Goal: Information Seeking & Learning: Learn about a topic

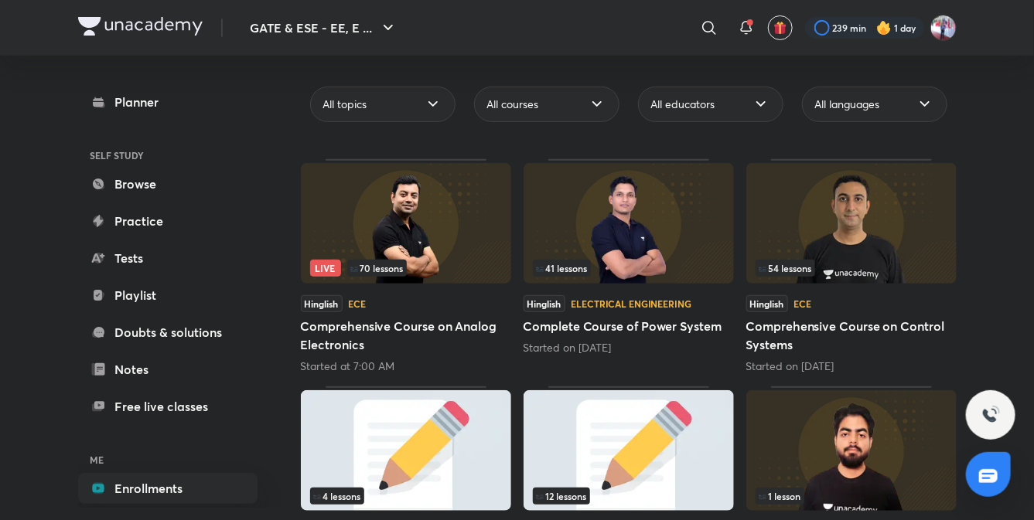
scroll to position [118, 0]
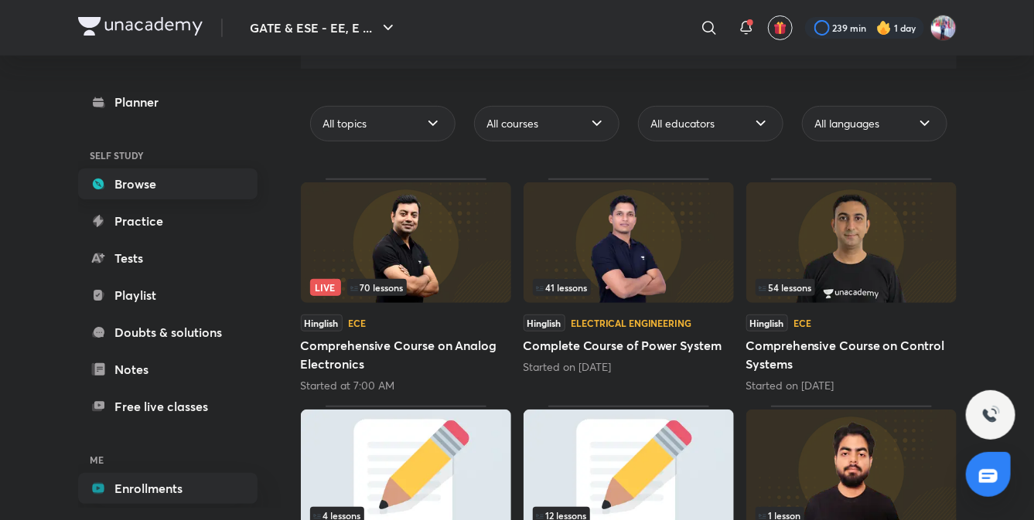
click at [140, 179] on link "Browse" at bounding box center [167, 184] width 179 height 31
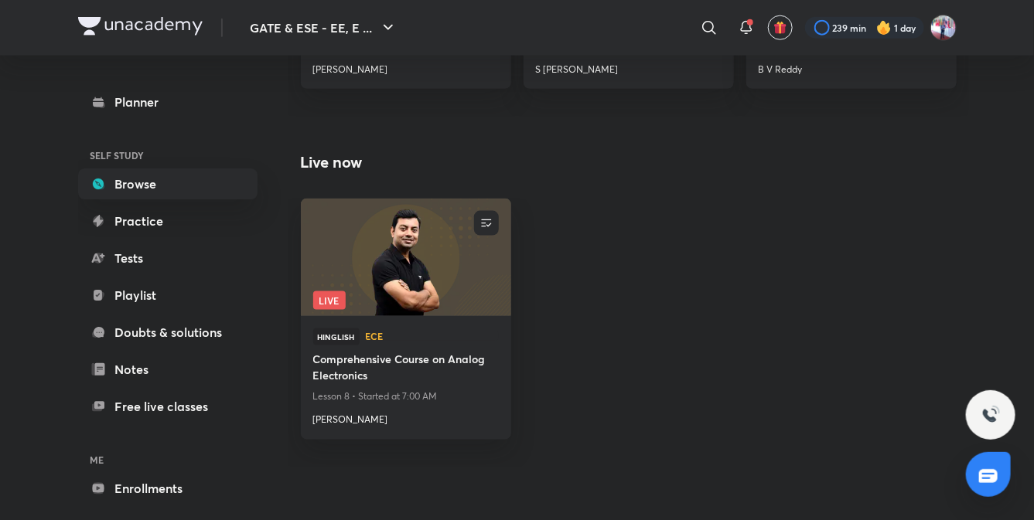
scroll to position [885, 0]
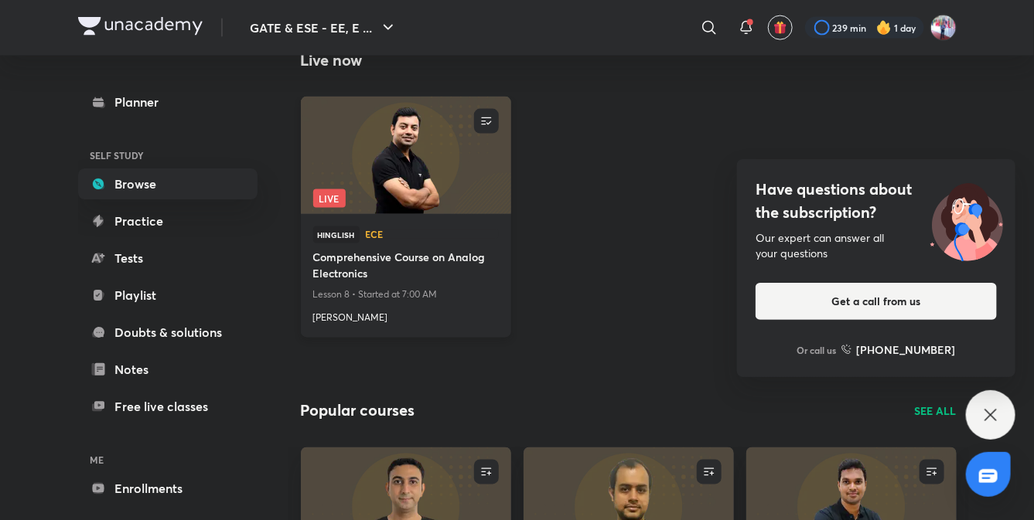
click at [431, 267] on h4 "Comprehensive Course on Analog Electronics" at bounding box center [406, 268] width 186 height 36
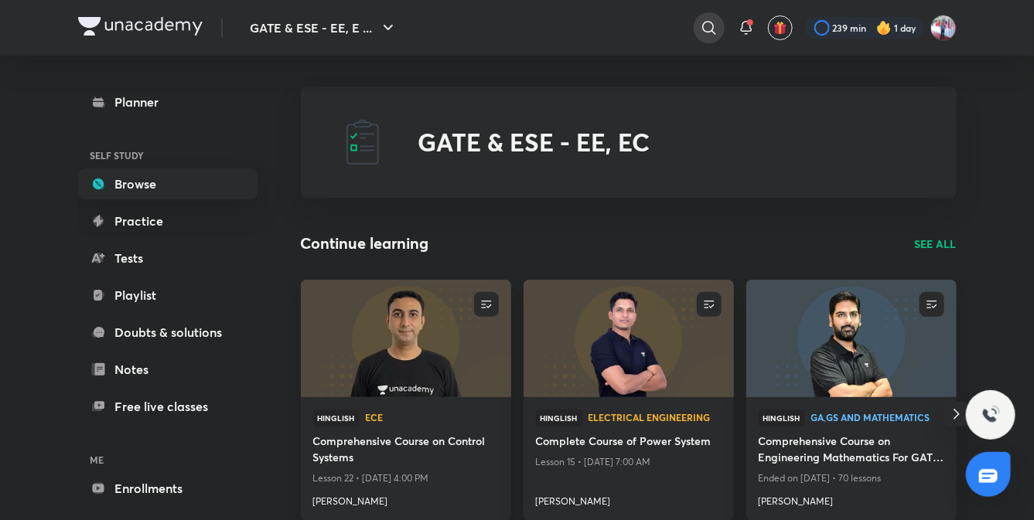
click at [710, 28] on icon at bounding box center [709, 28] width 19 height 19
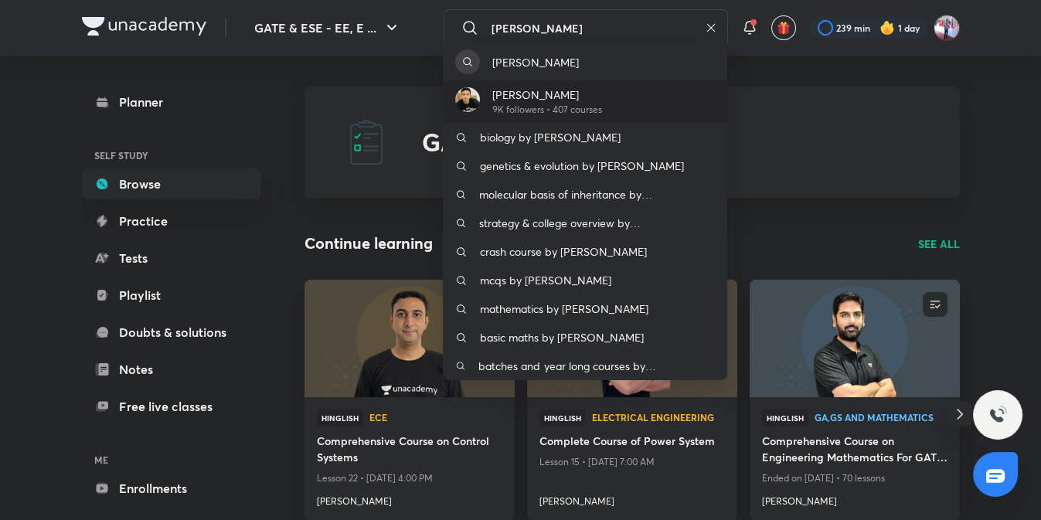
type input "aditya k"
click at [551, 97] on p "[PERSON_NAME]" at bounding box center [547, 95] width 110 height 16
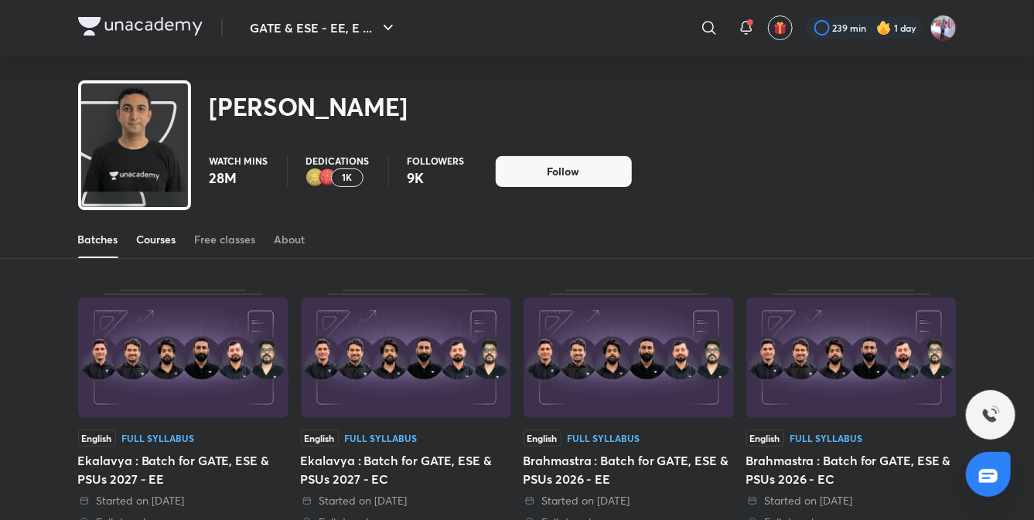
click at [155, 240] on div "Courses" at bounding box center [156, 239] width 39 height 15
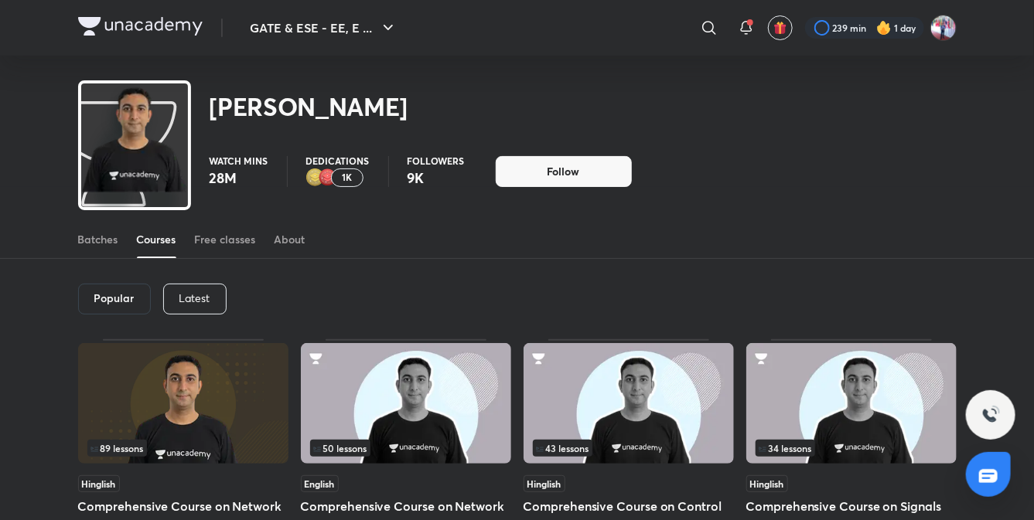
click at [207, 298] on p "Latest" at bounding box center [194, 298] width 31 height 12
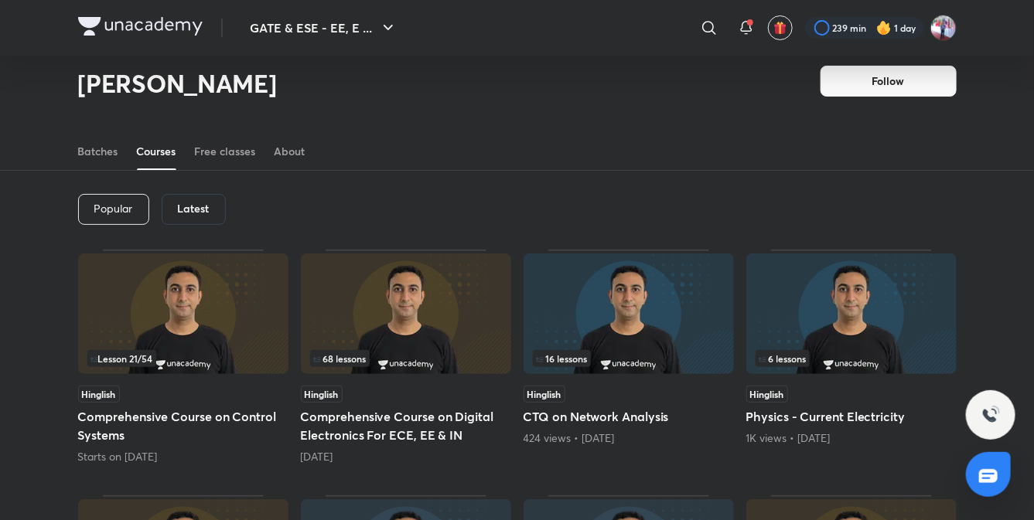
scroll to position [39, 0]
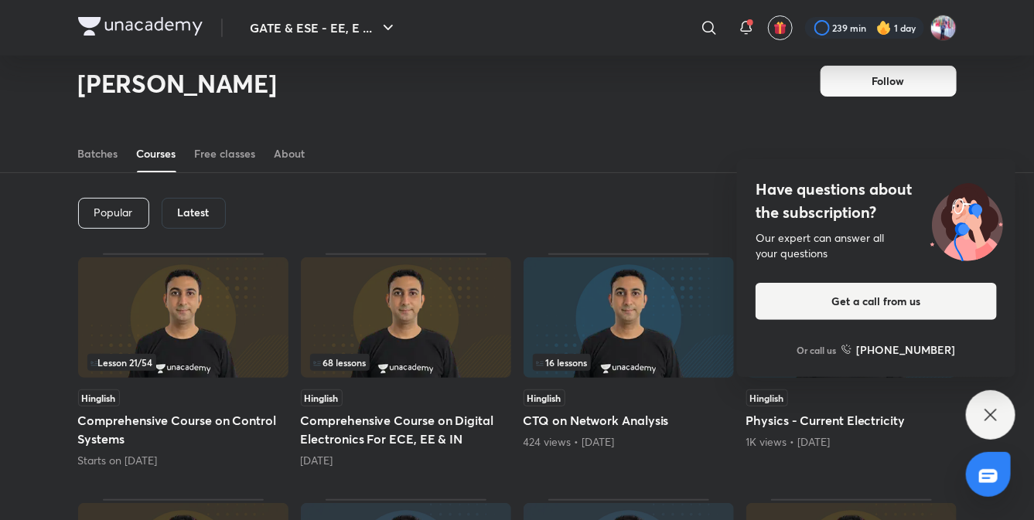
click at [994, 411] on icon at bounding box center [990, 415] width 12 height 12
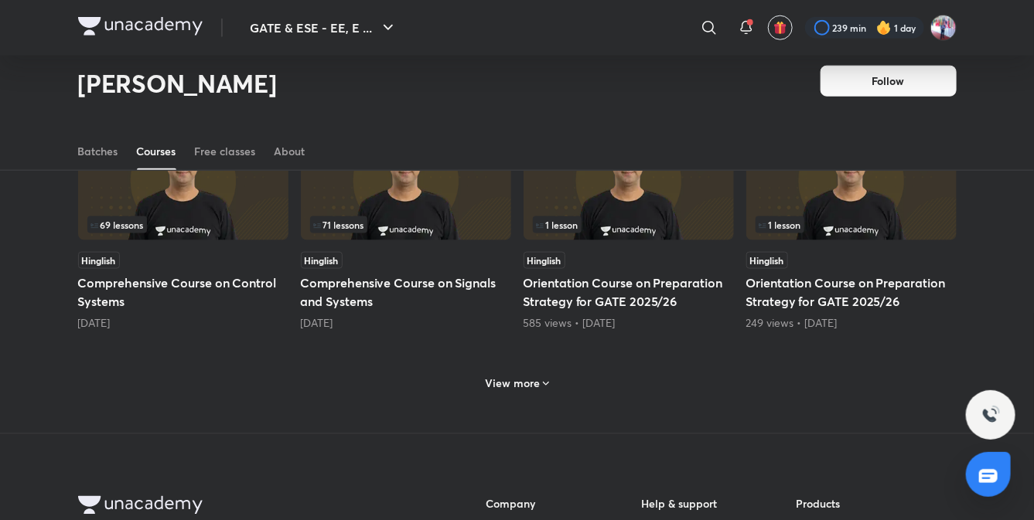
scroll to position [738, 0]
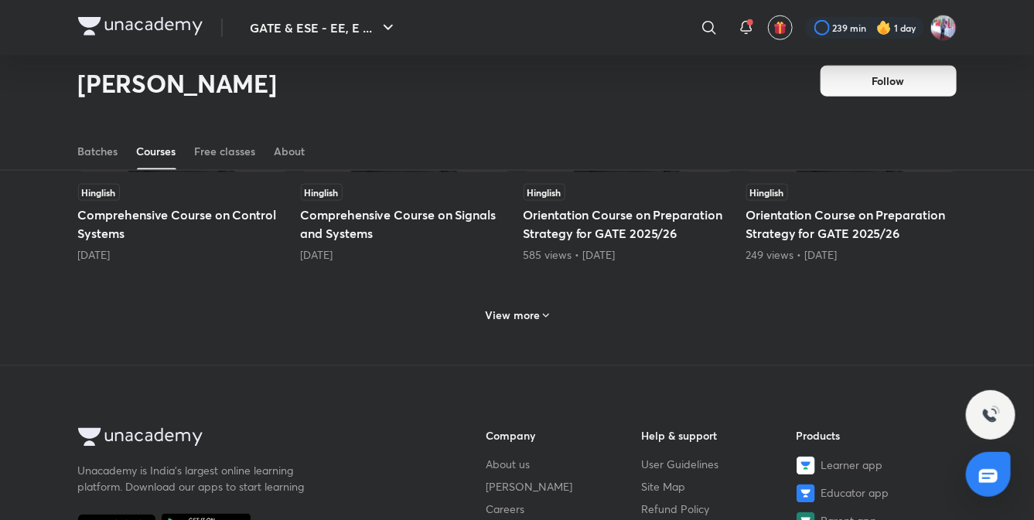
click at [547, 315] on icon at bounding box center [546, 317] width 6 height 4
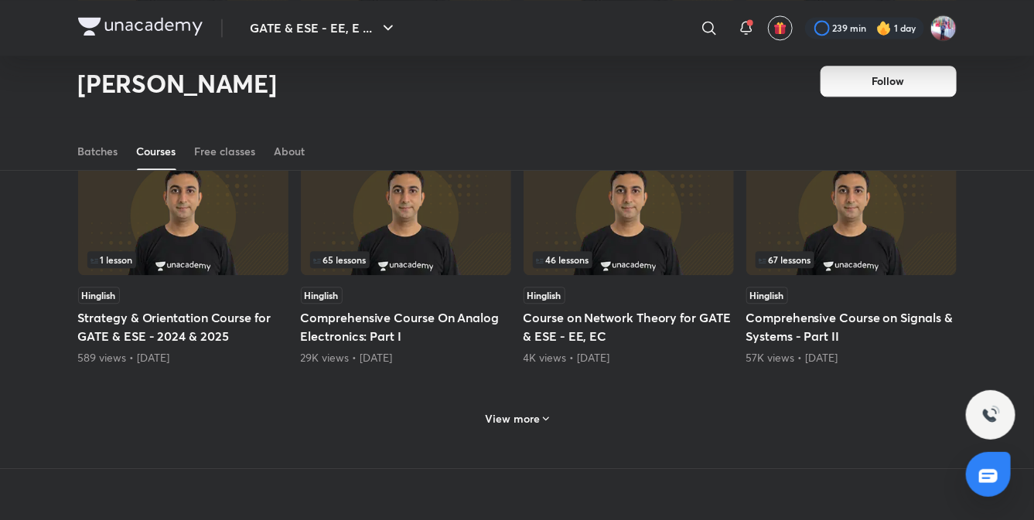
scroll to position [1378, 0]
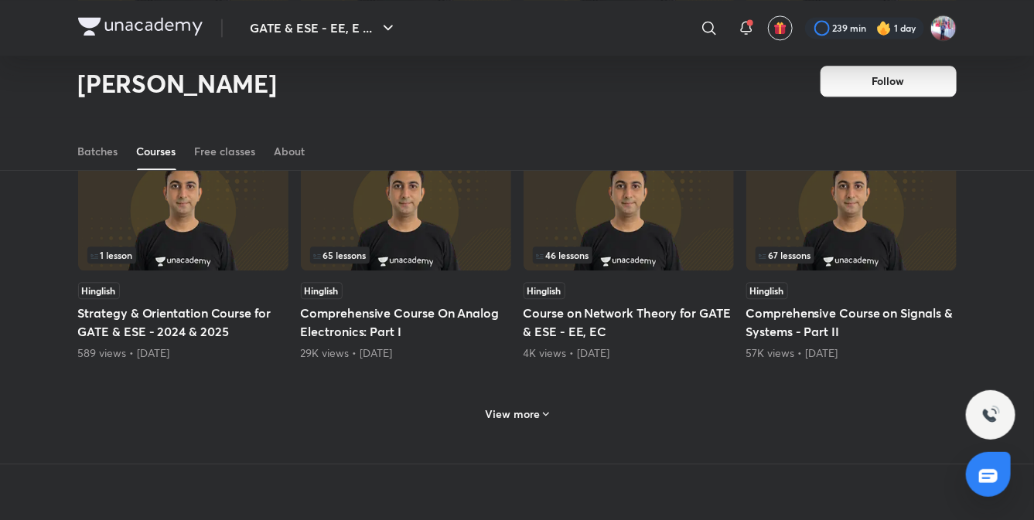
click at [541, 408] on icon at bounding box center [546, 414] width 12 height 12
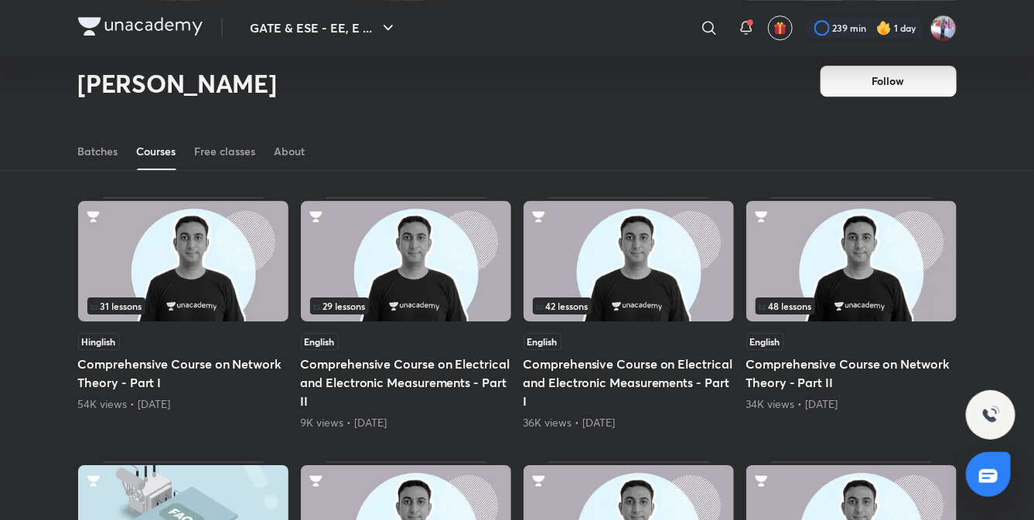
scroll to position [1820, 0]
click at [592, 371] on h5 "Comprehensive Course on Electrical and Electronic Measurements - Part I" at bounding box center [628, 382] width 210 height 56
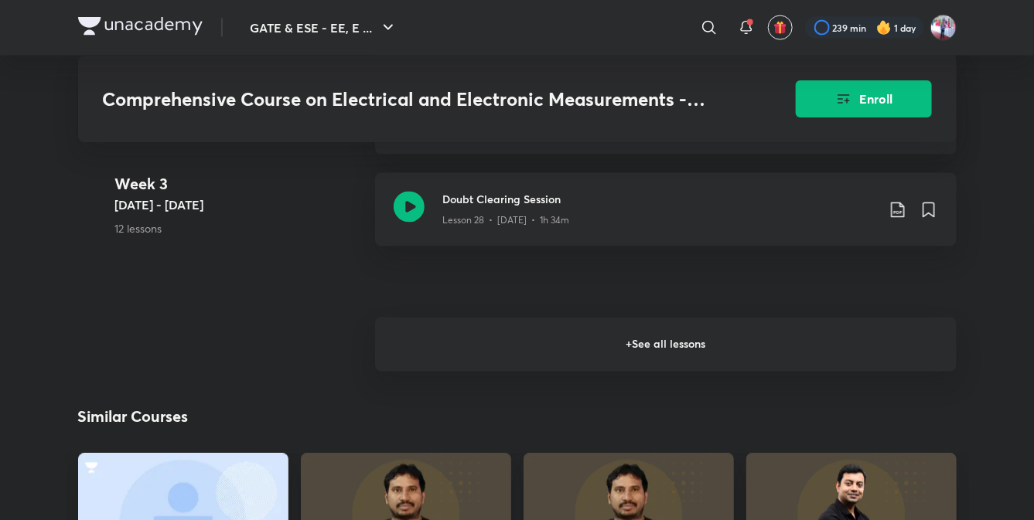
scroll to position [3310, 0]
click at [592, 371] on h6 "+ See all lessons" at bounding box center [665, 345] width 581 height 54
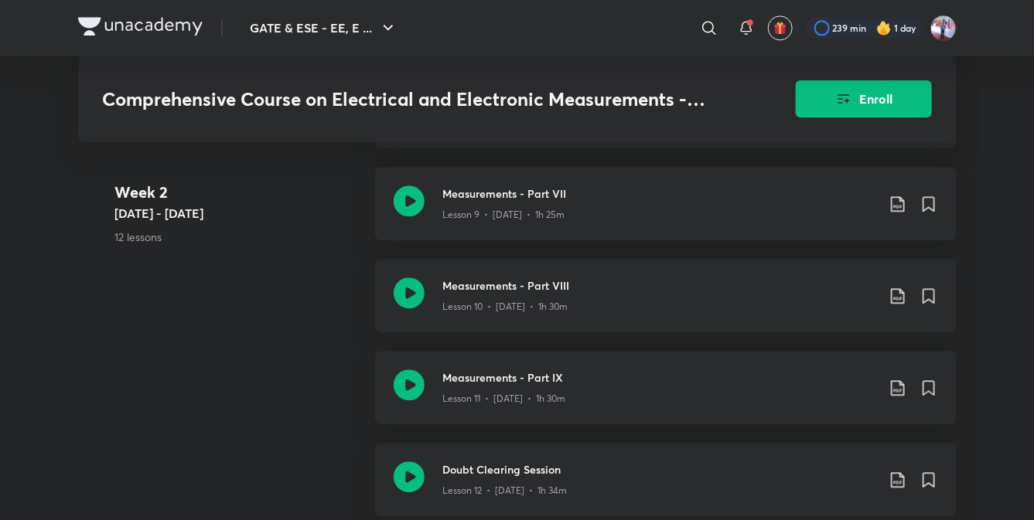
scroll to position [1486, 0]
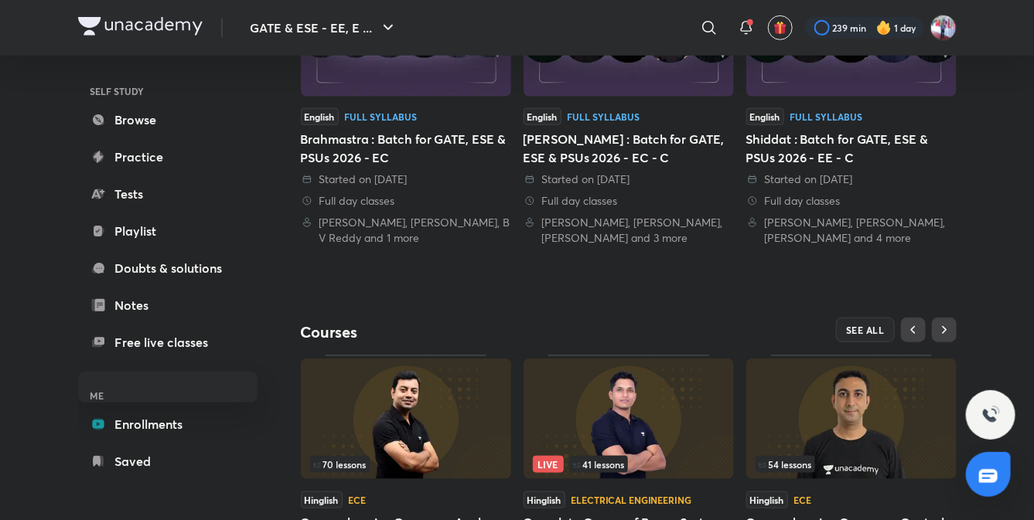
scroll to position [542, 0]
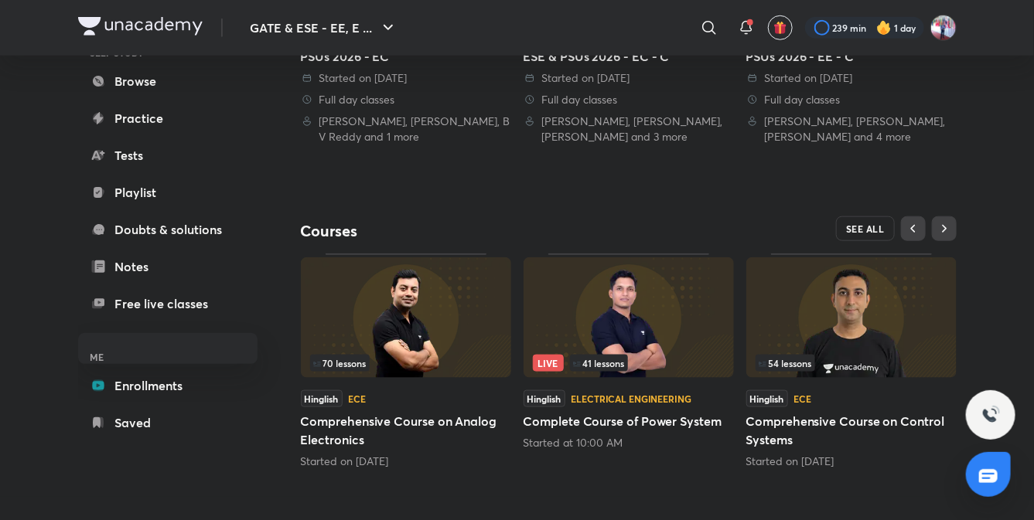
click at [874, 227] on span "SEE ALL" at bounding box center [865, 228] width 39 height 11
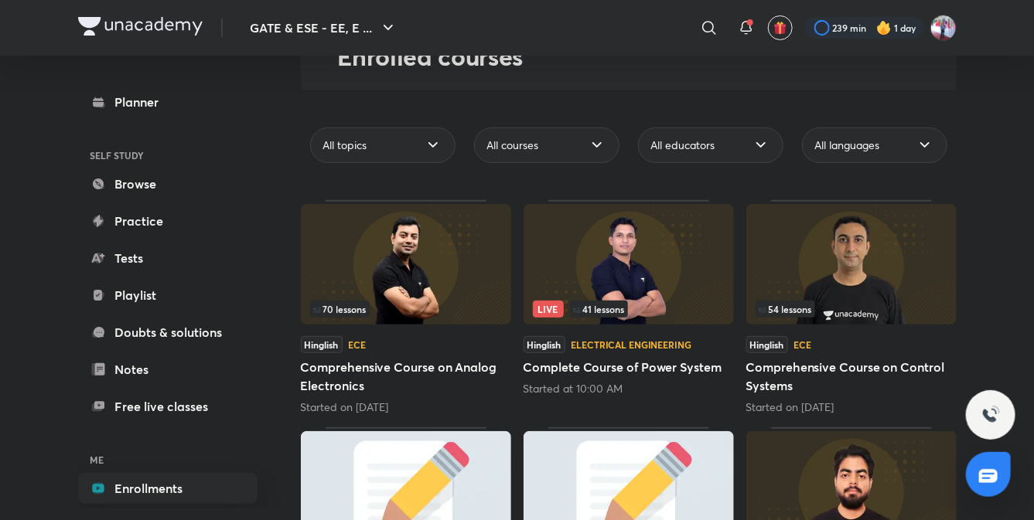
scroll to position [109, 0]
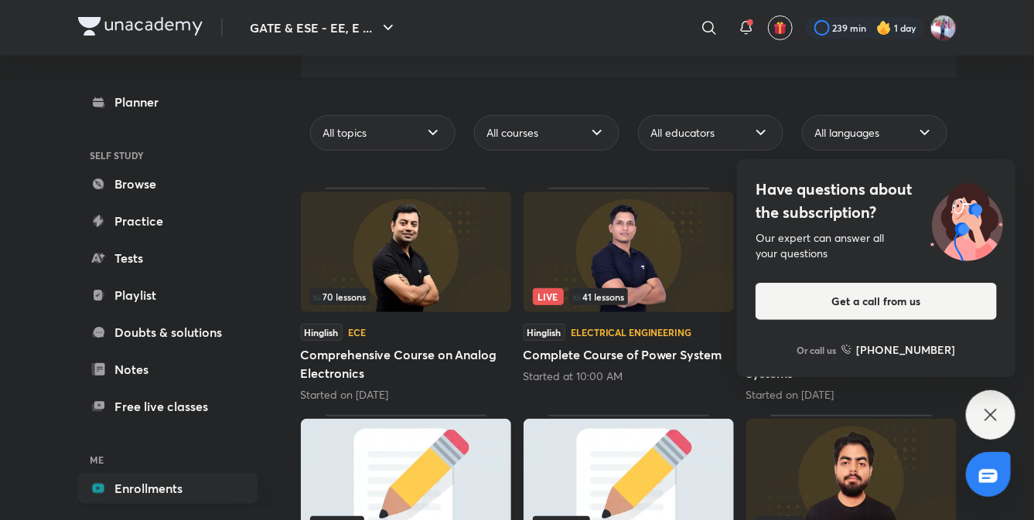
click at [992, 412] on icon at bounding box center [990, 415] width 19 height 19
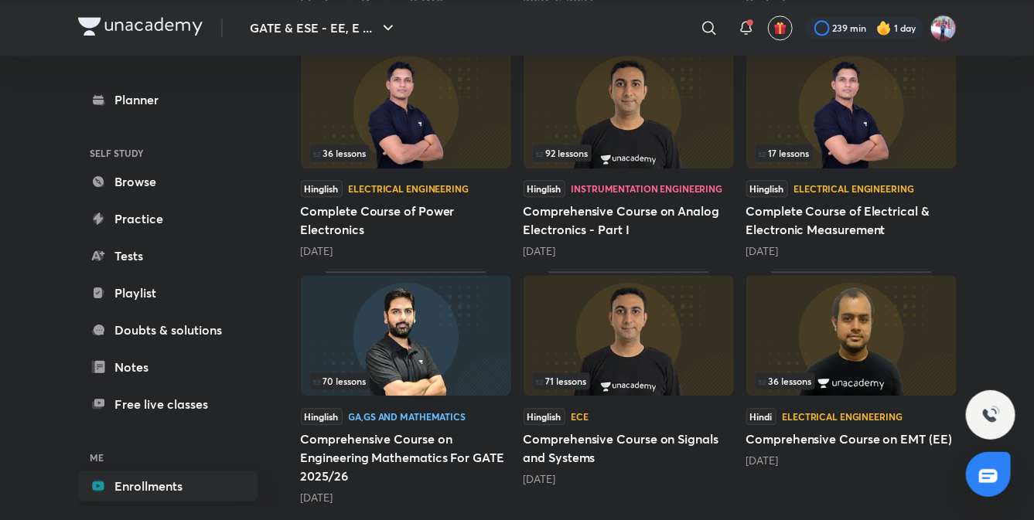
scroll to position [1417, 0]
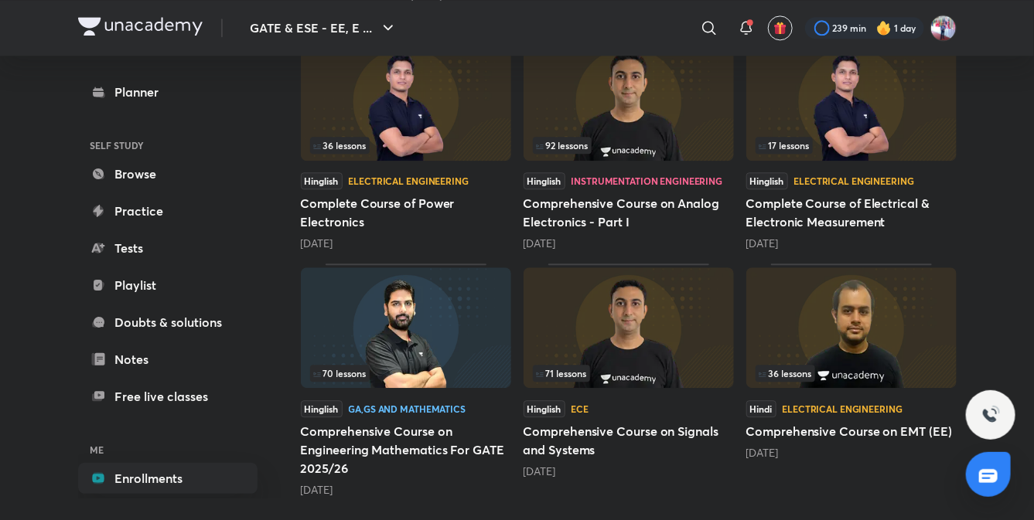
click at [843, 115] on img at bounding box center [851, 100] width 210 height 121
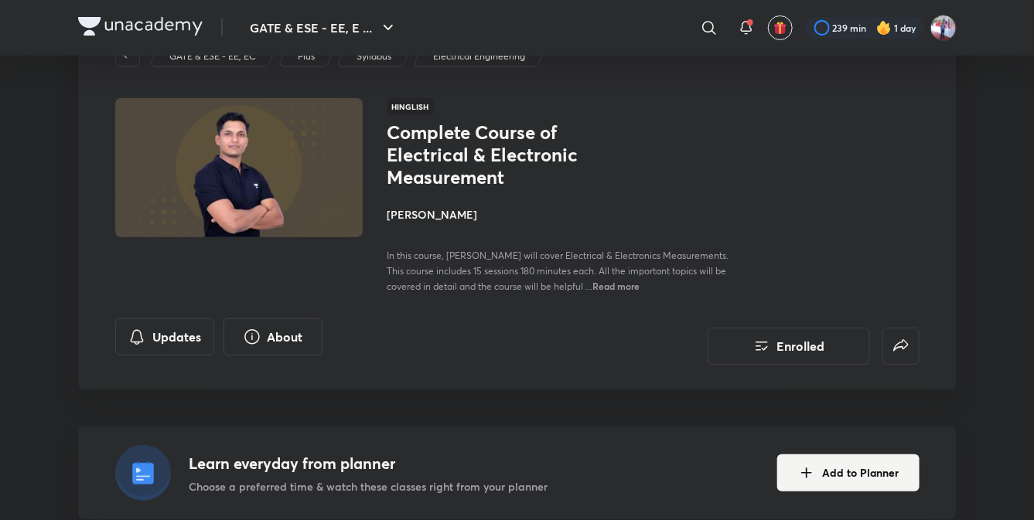
scroll to position [63, 0]
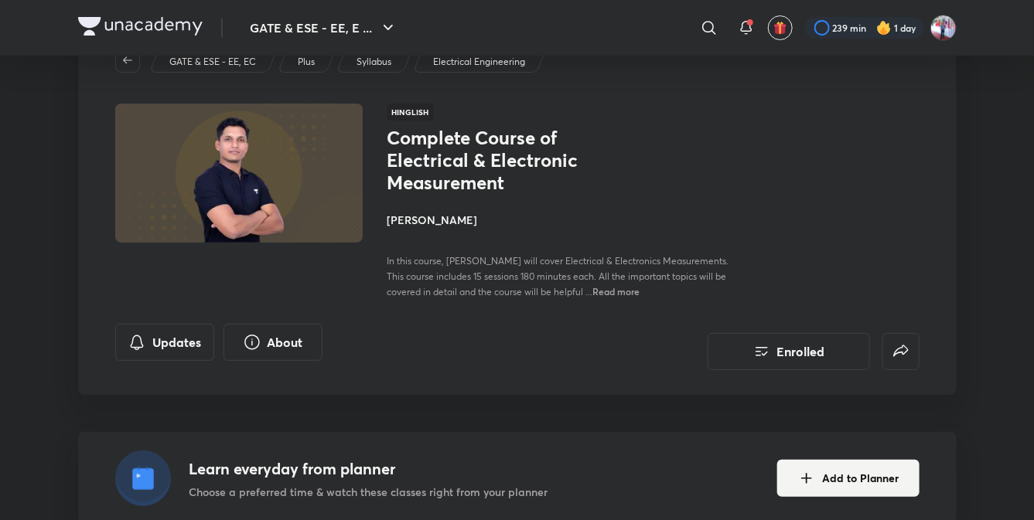
click at [427, 216] on h4 "[PERSON_NAME]" at bounding box center [560, 220] width 346 height 16
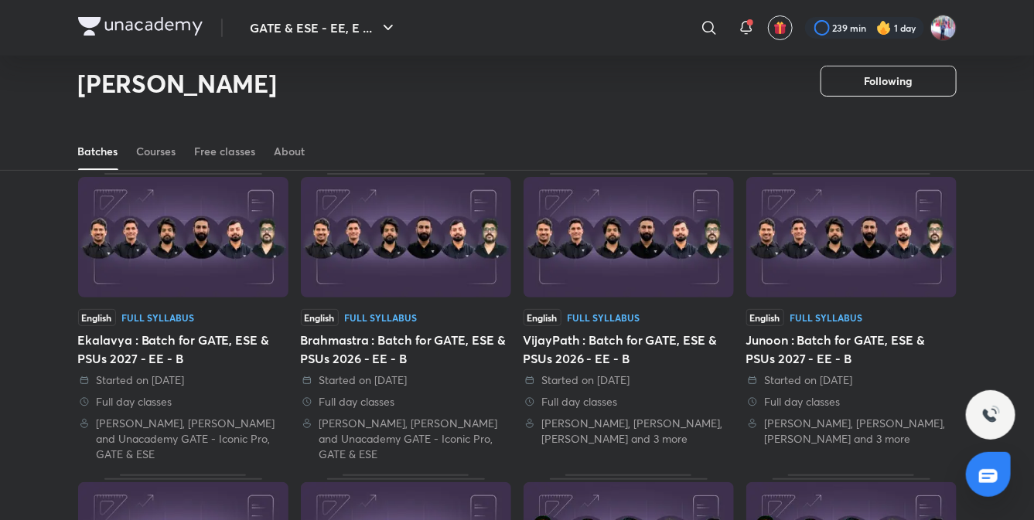
scroll to position [66, 0]
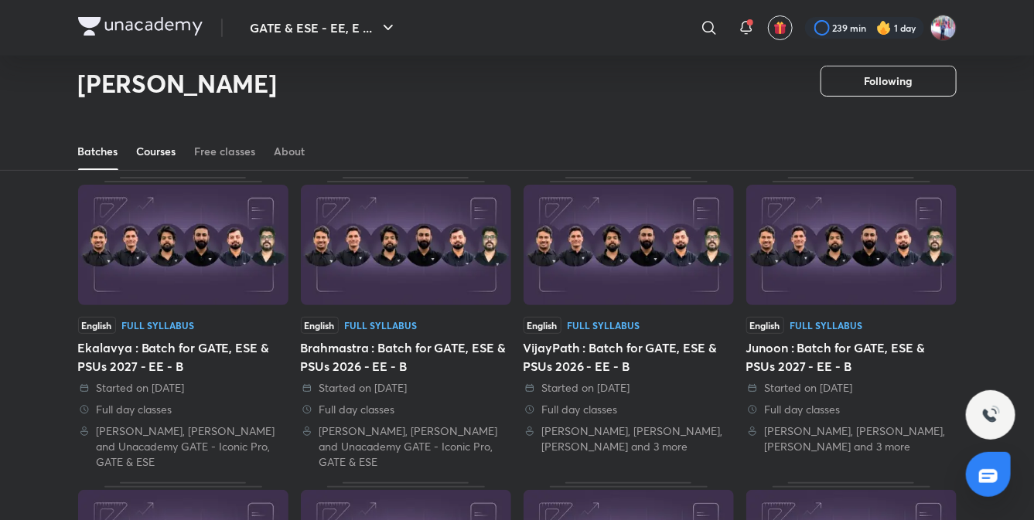
click at [155, 156] on div "Courses" at bounding box center [156, 151] width 39 height 15
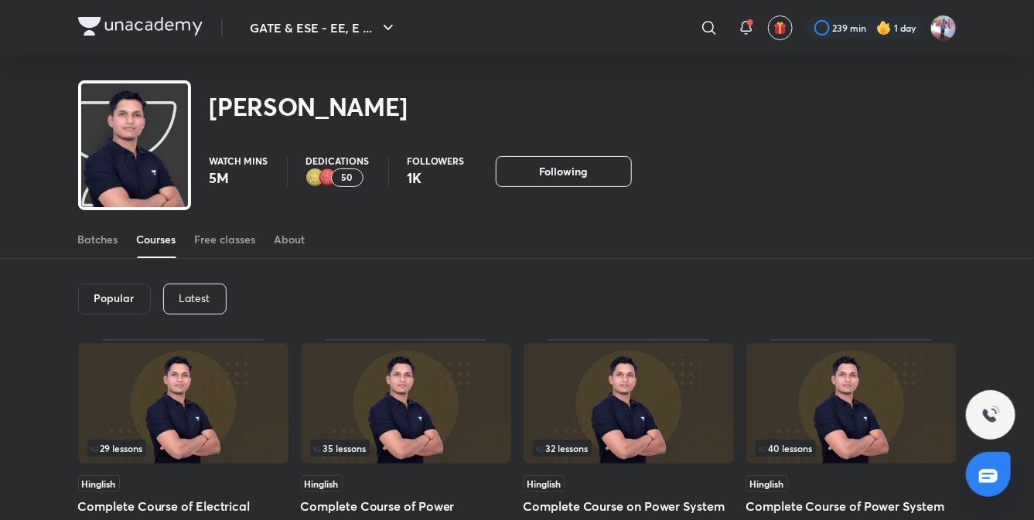
click at [192, 295] on p "Latest" at bounding box center [194, 298] width 31 height 12
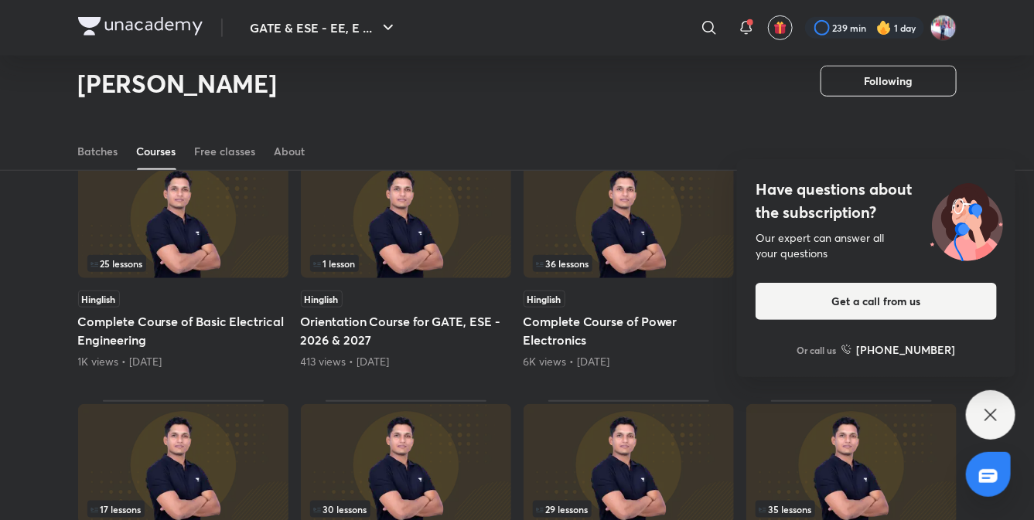
scroll to position [411, 0]
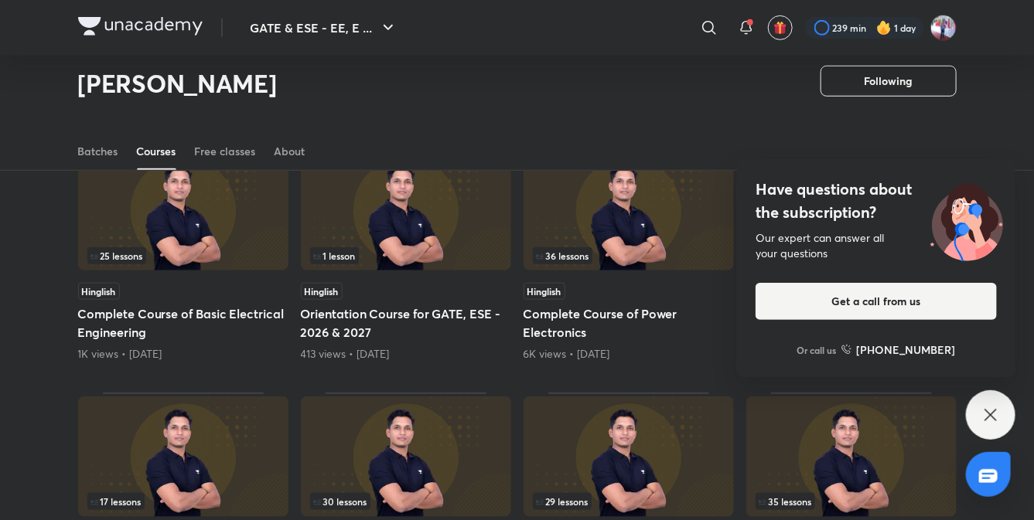
click at [994, 414] on icon at bounding box center [990, 415] width 19 height 19
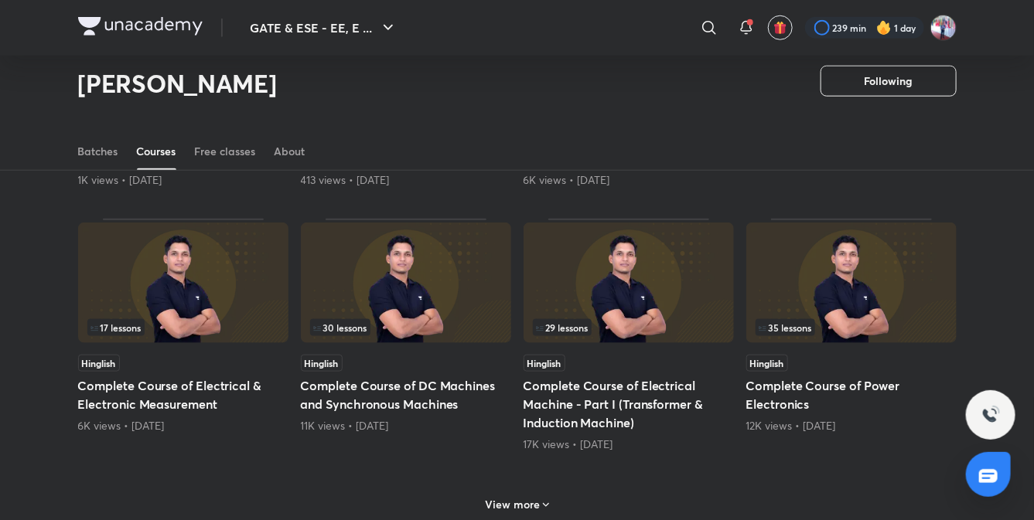
scroll to position [582, 0]
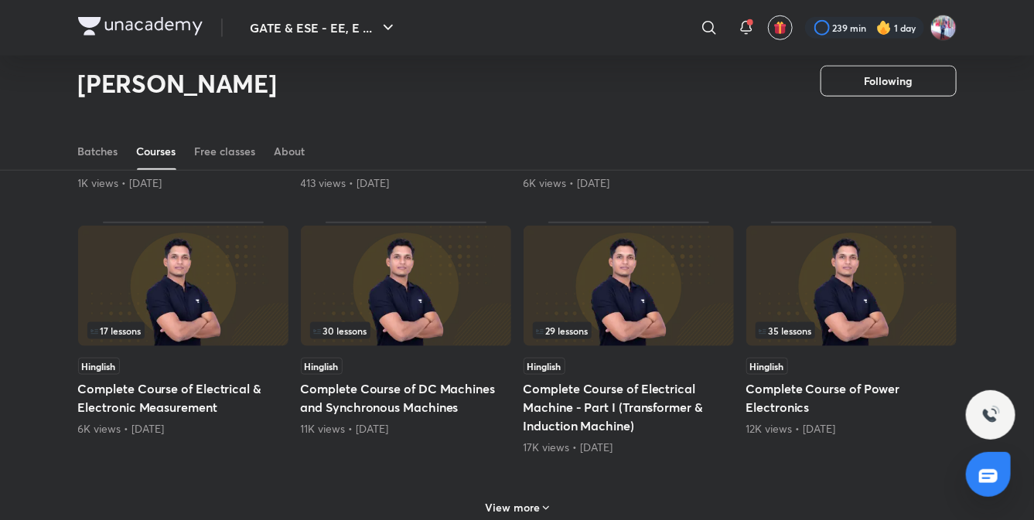
click at [188, 307] on img at bounding box center [183, 286] width 210 height 121
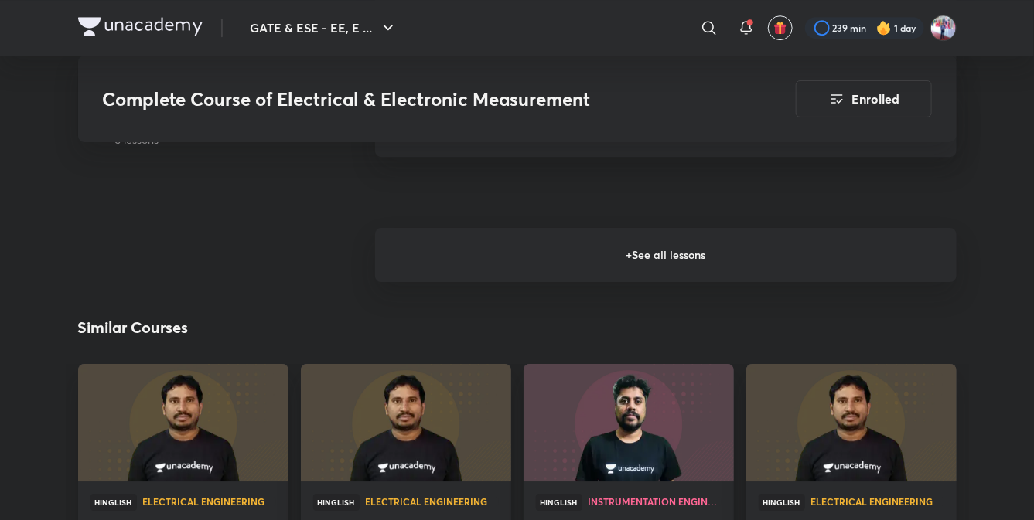
scroll to position [1804, 0]
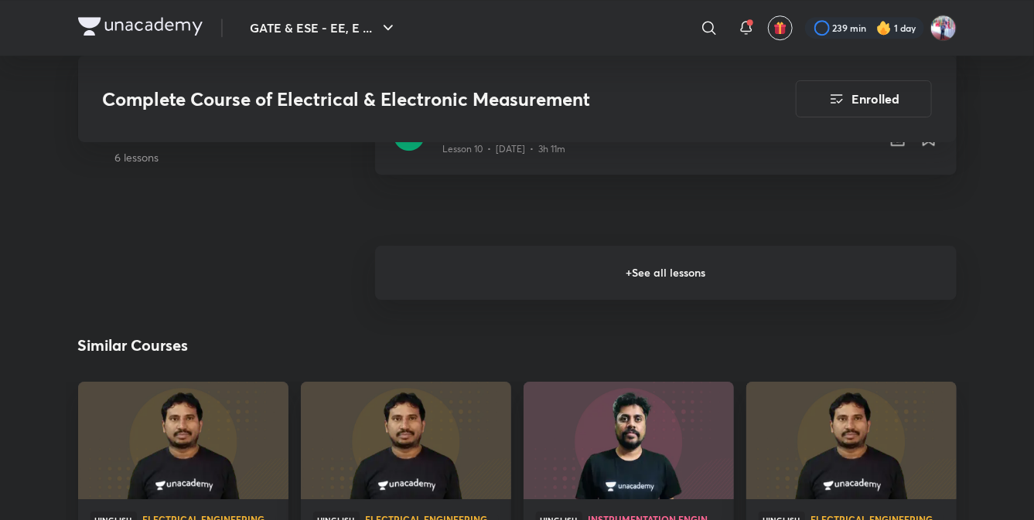
click at [654, 278] on h6 "+ See all lessons" at bounding box center [665, 273] width 581 height 54
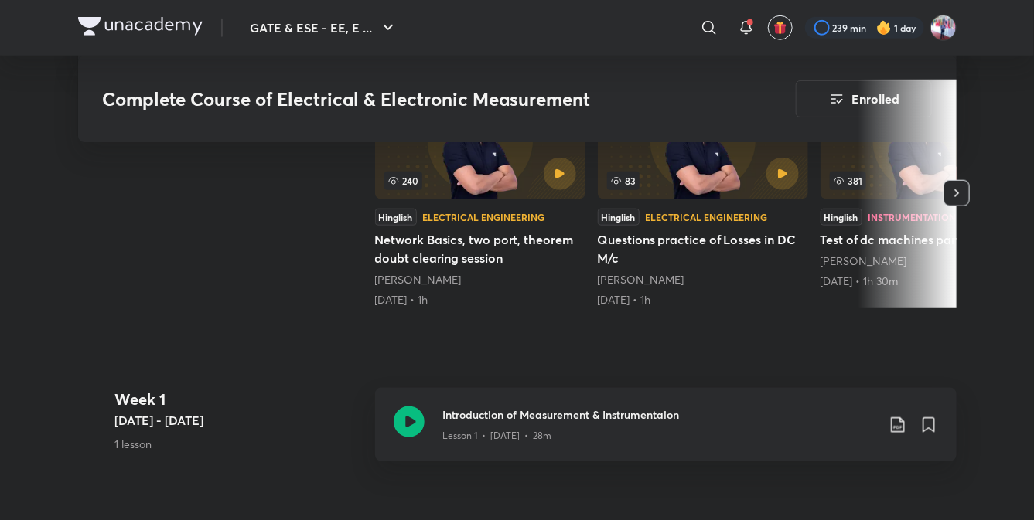
scroll to position [516, 0]
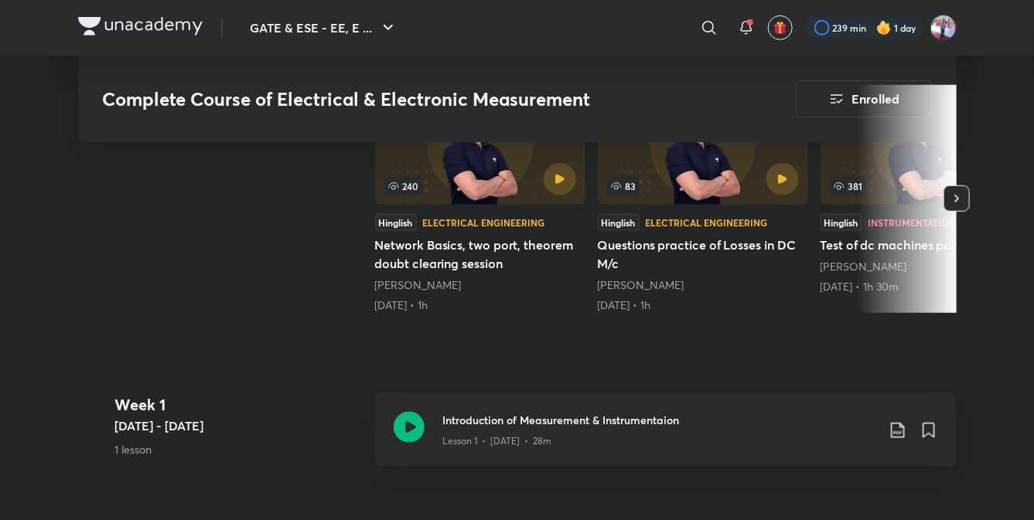
scroll to position [582, 0]
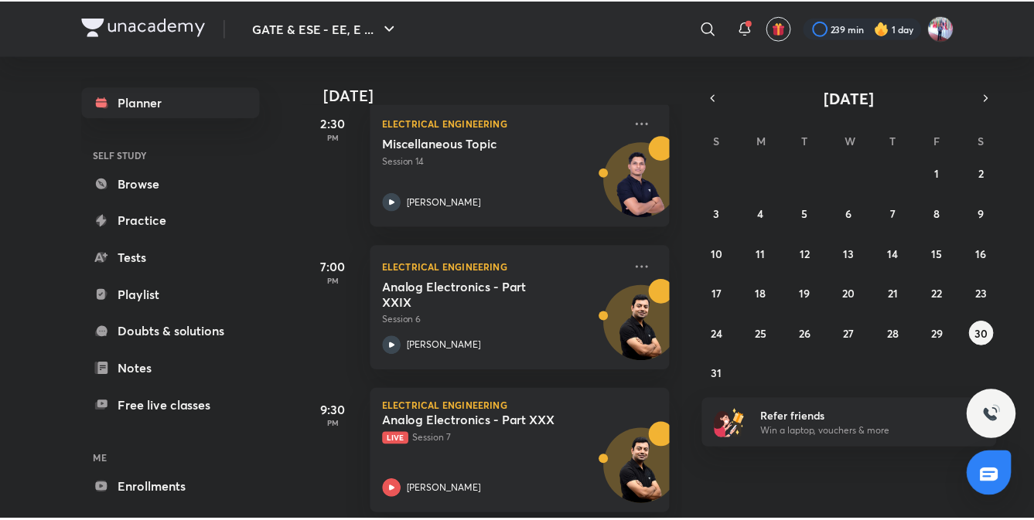
scroll to position [540, 0]
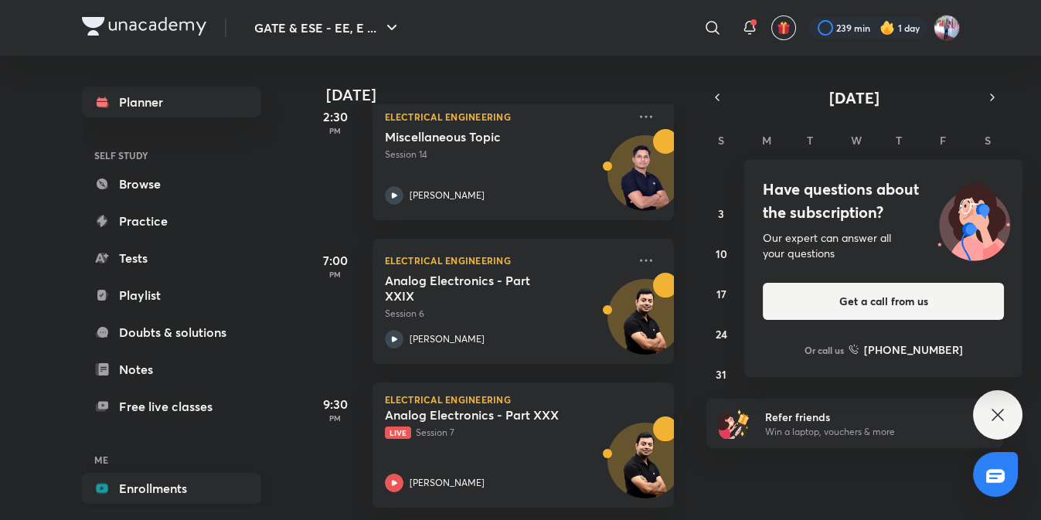
click at [147, 494] on link "Enrollments" at bounding box center [171, 488] width 179 height 31
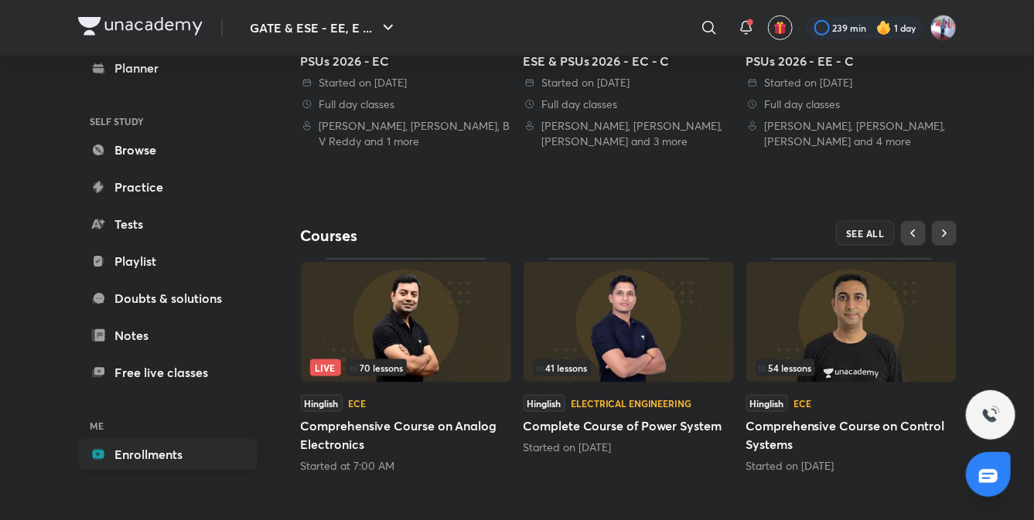
scroll to position [542, 0]
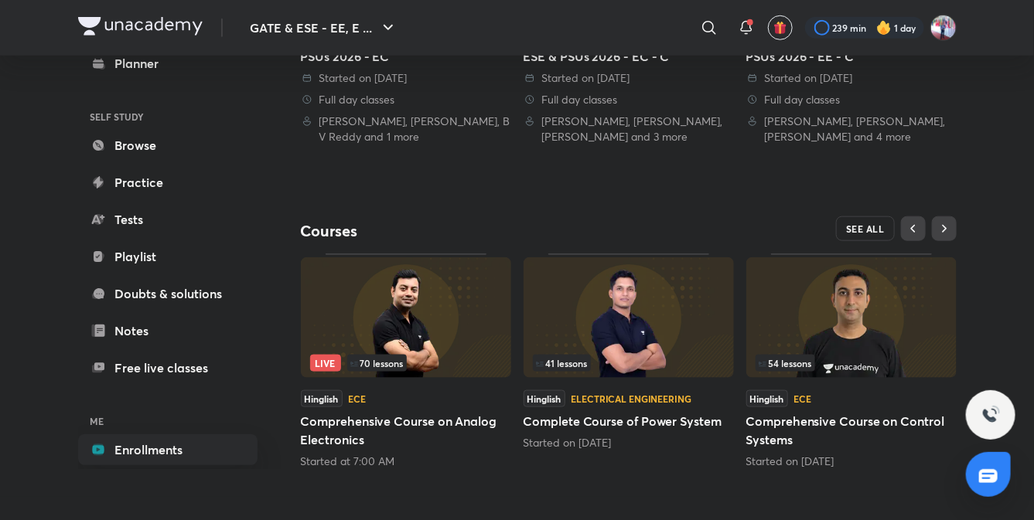
click at [870, 230] on span "SEE ALL" at bounding box center [865, 228] width 39 height 11
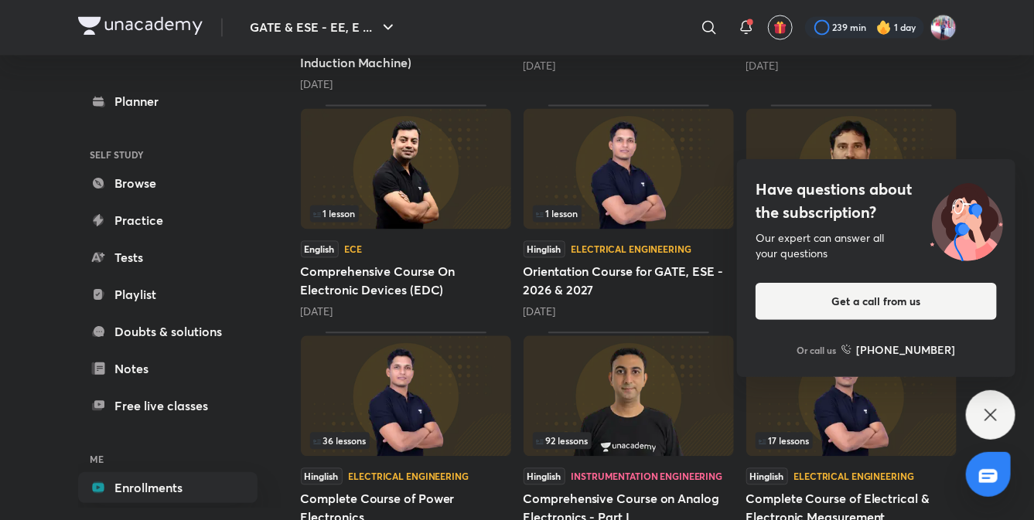
scroll to position [1121, 0]
click at [997, 414] on icon at bounding box center [990, 415] width 19 height 19
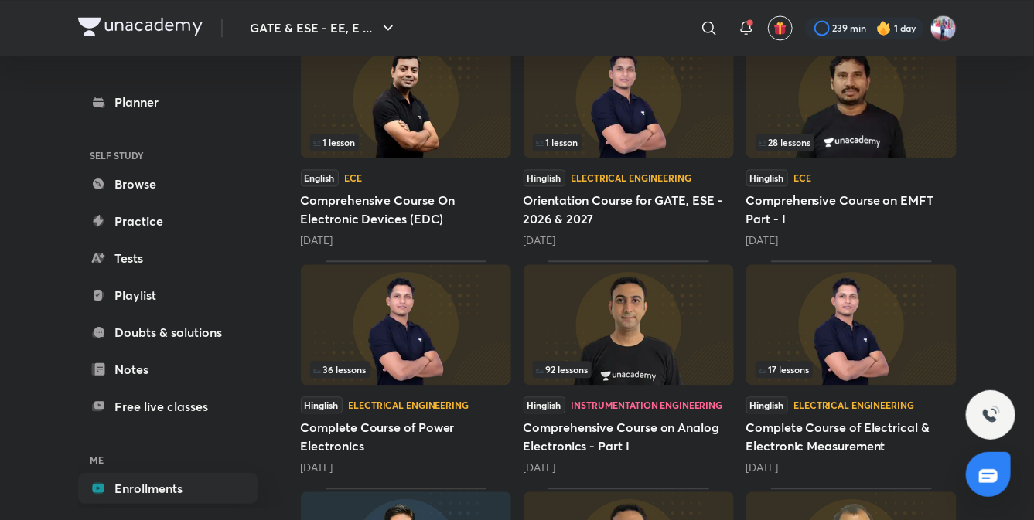
scroll to position [1198, 0]
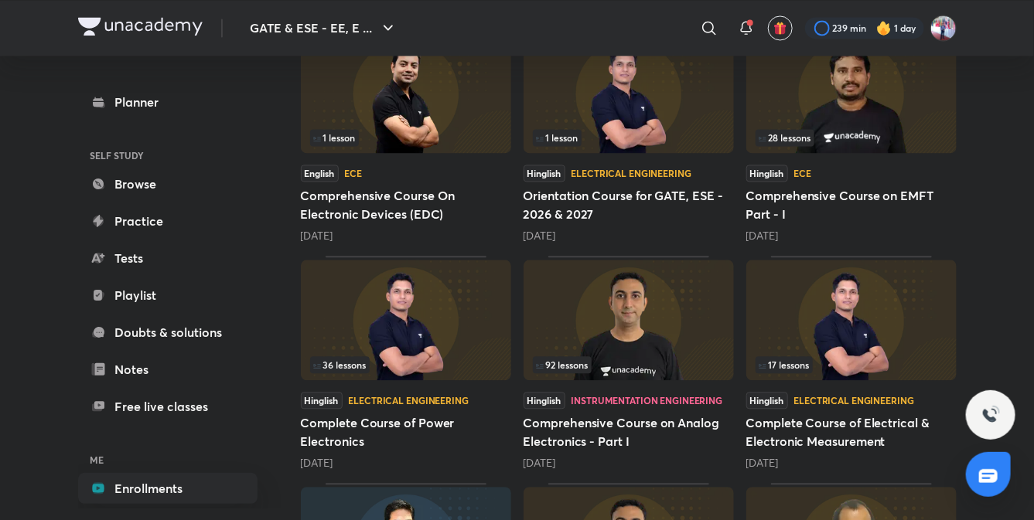
click at [621, 424] on h5 "Comprehensive Course on Analog Electronics - Part I" at bounding box center [628, 432] width 210 height 37
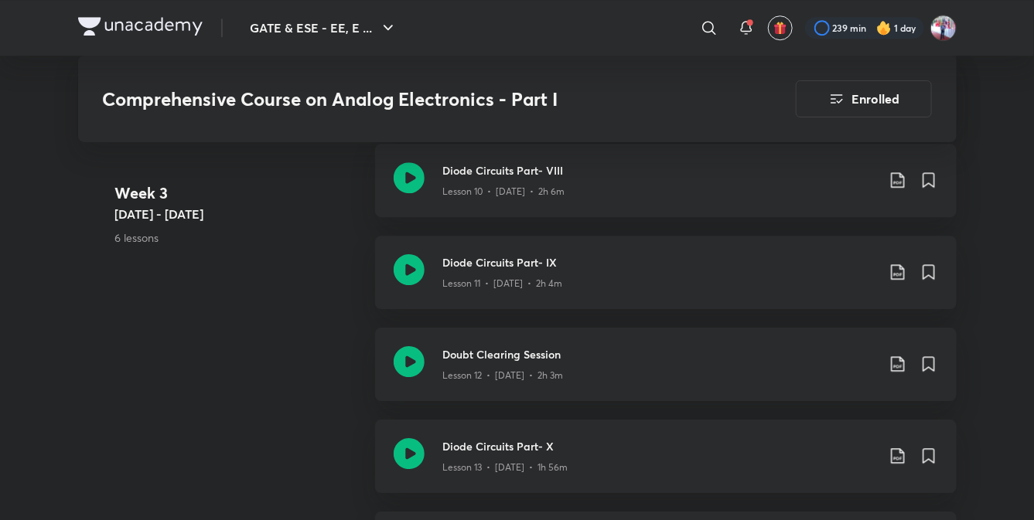
scroll to position [1740, 0]
drag, startPoint x: 305, startPoint y: 282, endPoint x: 274, endPoint y: 325, distance: 52.6
click at [274, 325] on div "Week 2 Oct 14 - 20 6 lessons Diode Circuits Part- III Lesson 3 • Oct 14 • 2h 6m…" at bounding box center [517, 234] width 878 height 552
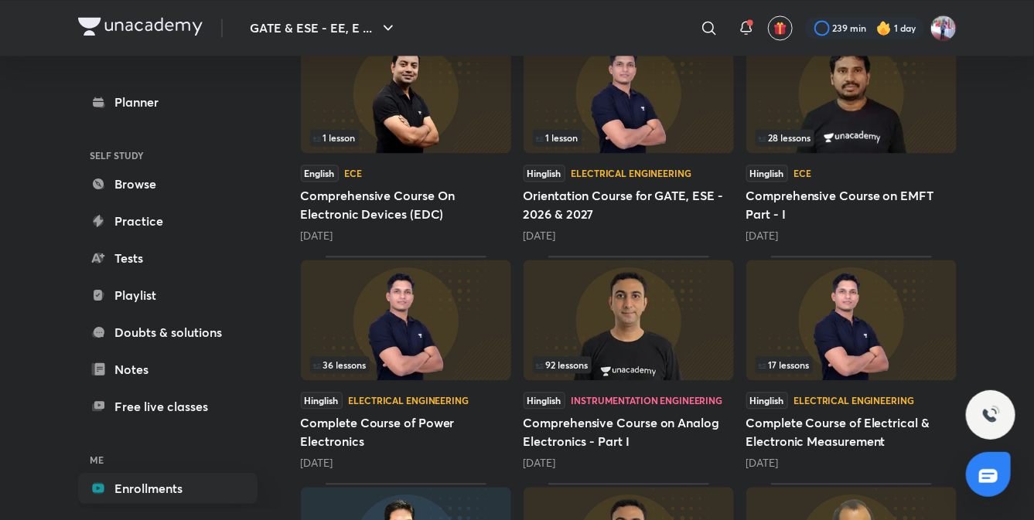
scroll to position [0, 0]
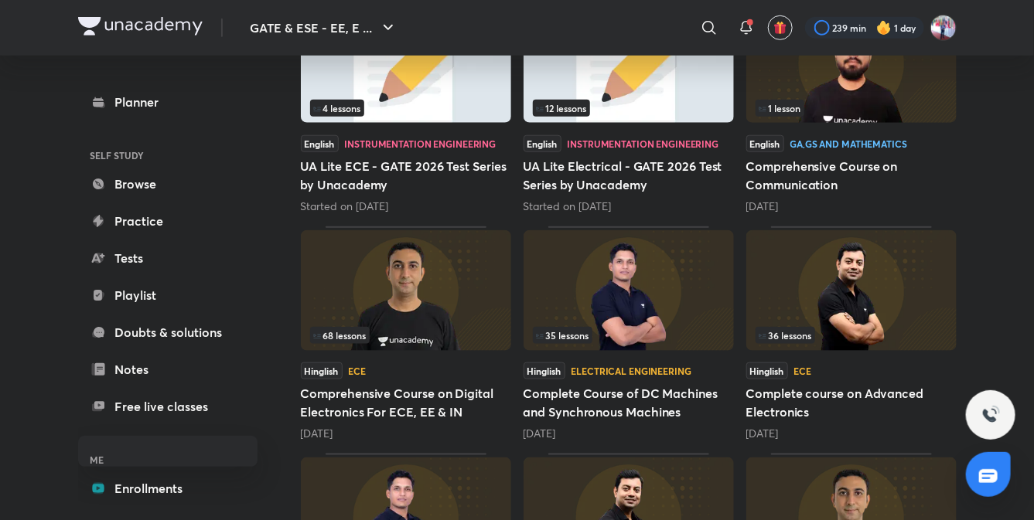
scroll to position [538, 0]
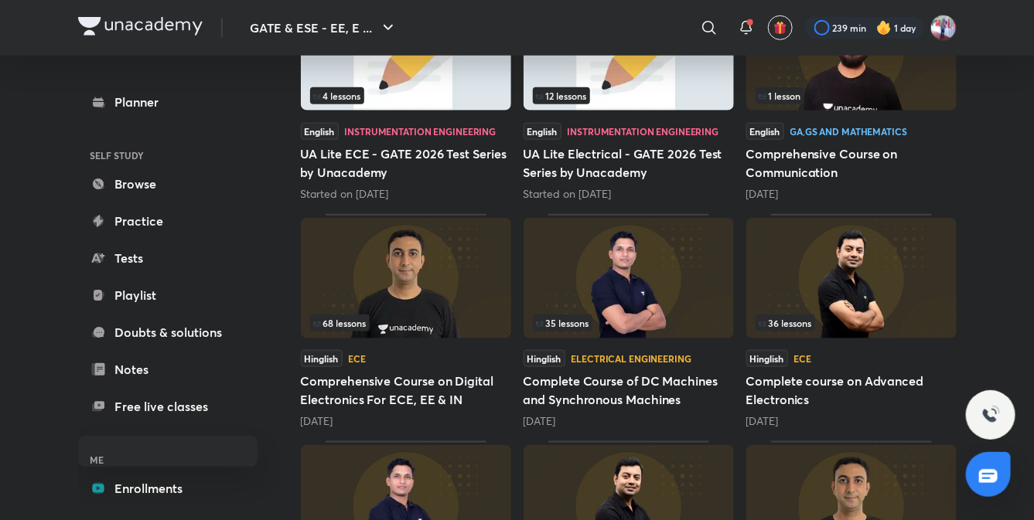
click at [435, 278] on img at bounding box center [406, 278] width 210 height 121
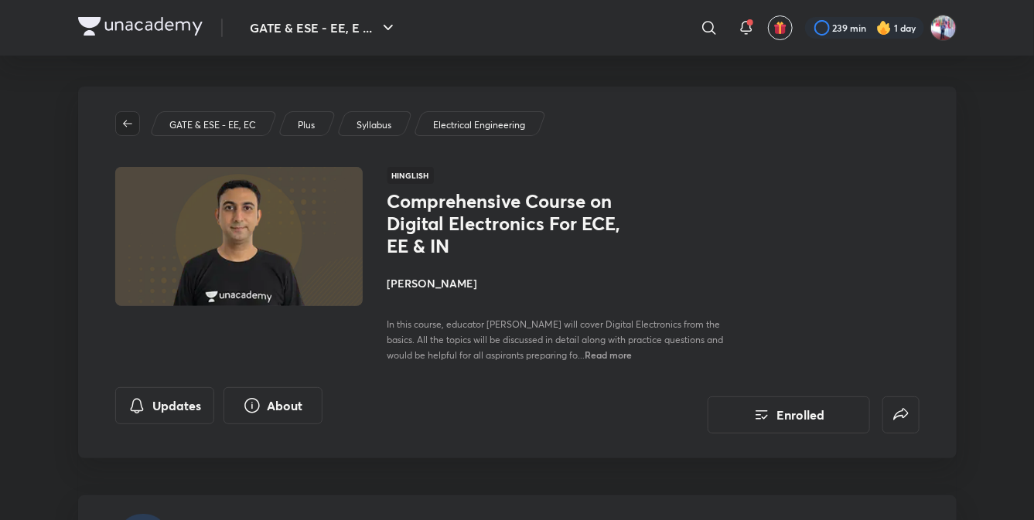
click at [126, 131] on button "button" at bounding box center [127, 123] width 25 height 25
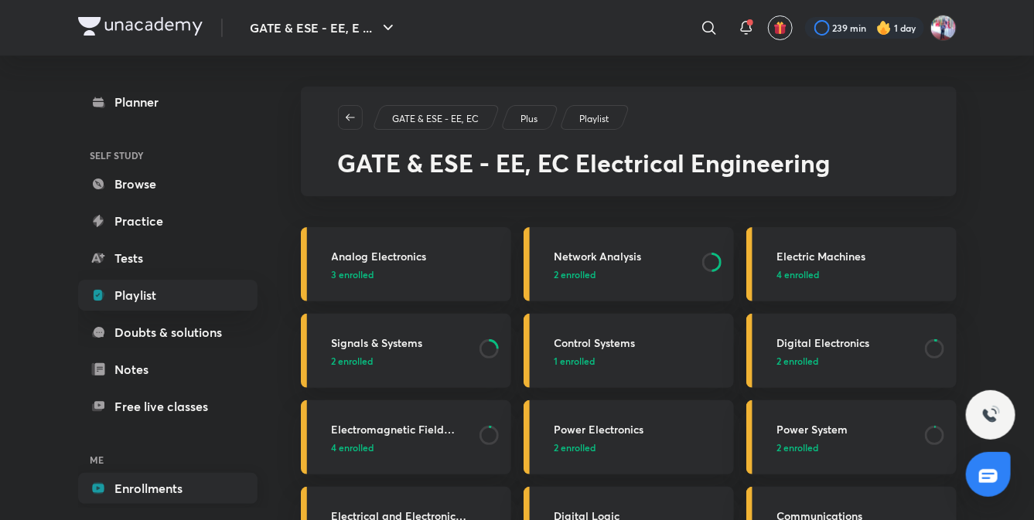
click at [151, 486] on link "Enrollments" at bounding box center [167, 488] width 179 height 31
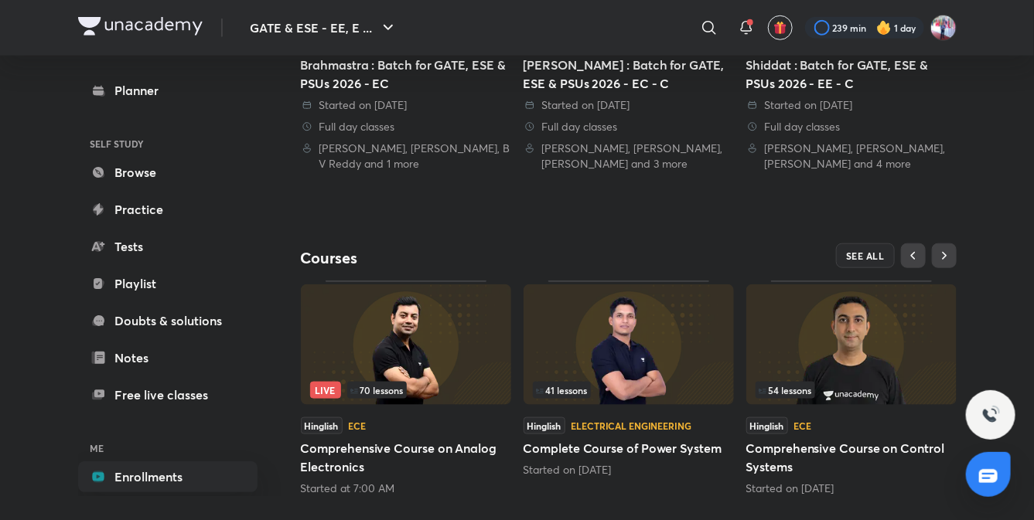
scroll to position [542, 0]
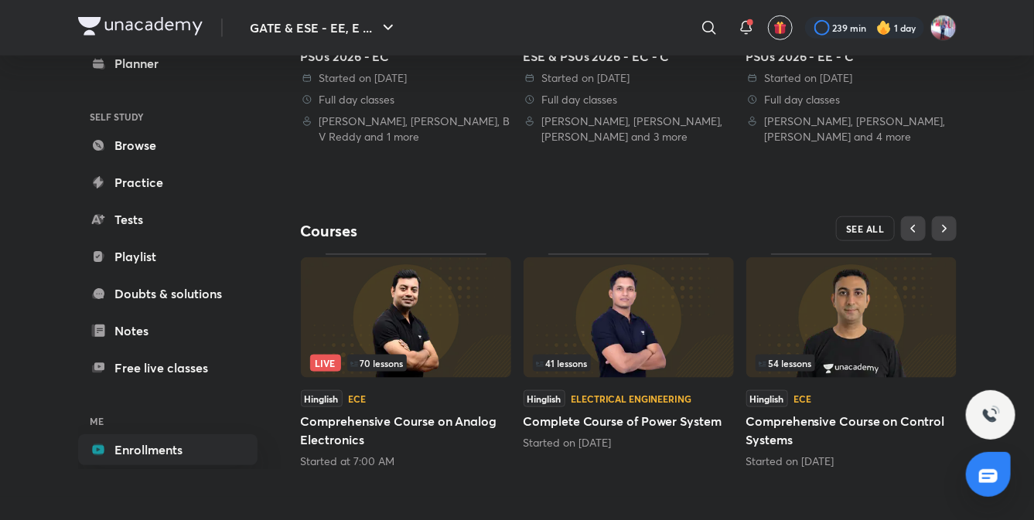
click at [860, 226] on span "SEE ALL" at bounding box center [865, 228] width 39 height 11
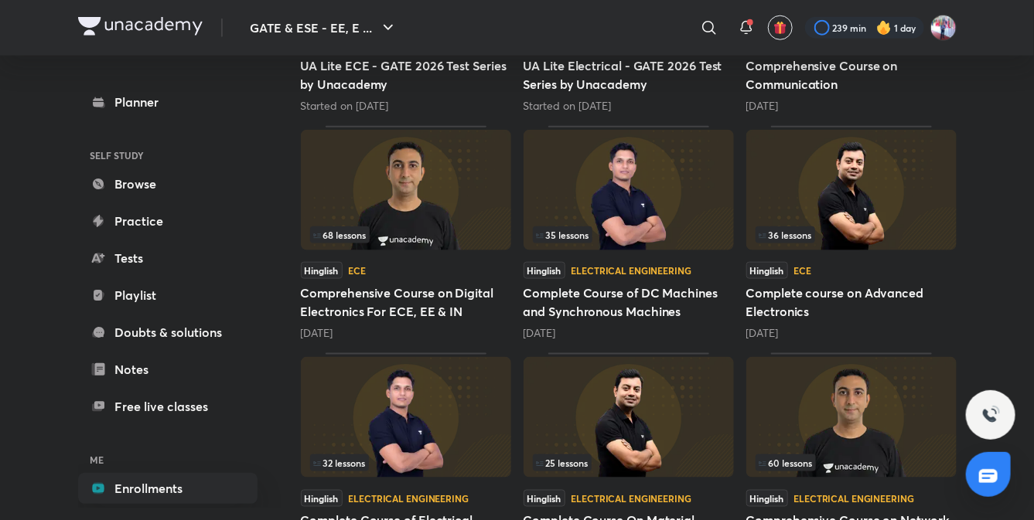
scroll to position [629, 0]
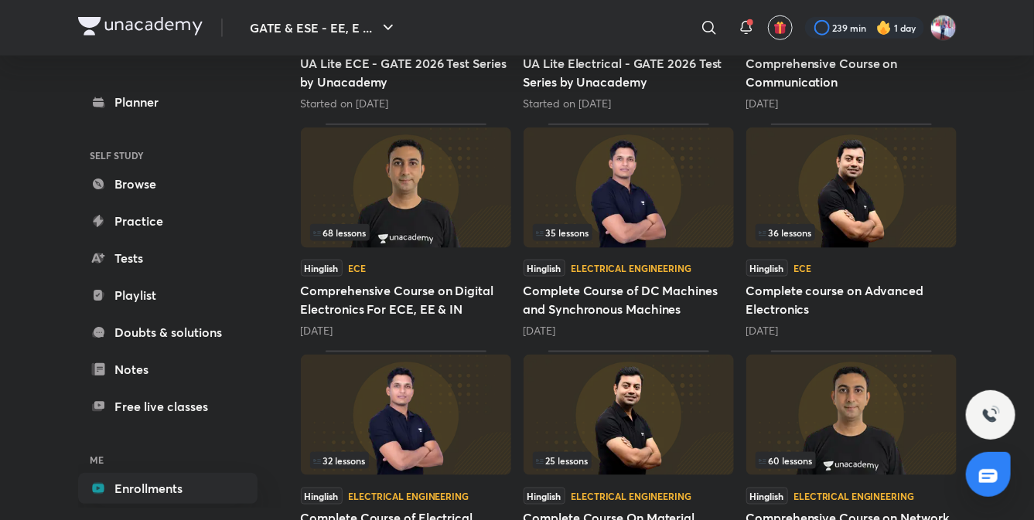
click at [366, 301] on h5 "Comprehensive Course on Digital Electronics For ECE, EE & IN" at bounding box center [406, 299] width 210 height 37
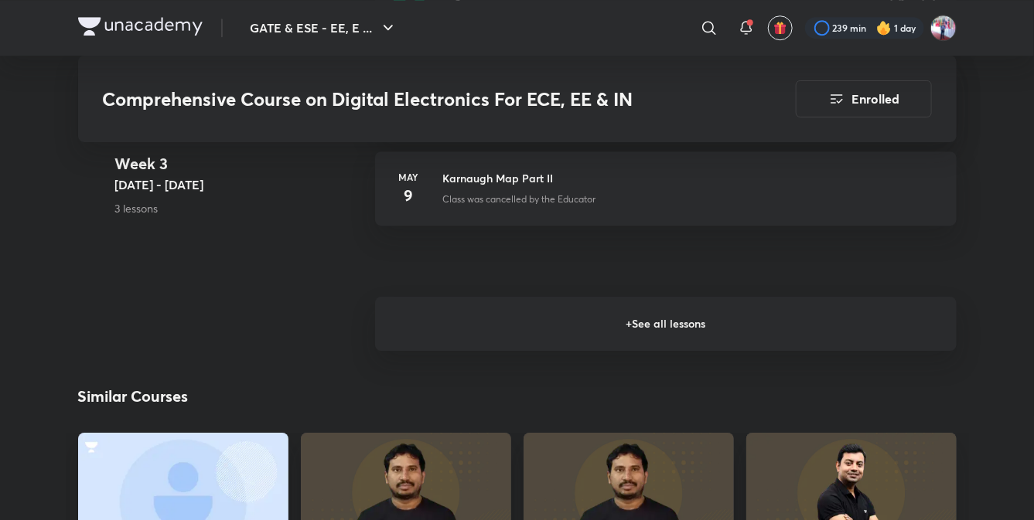
scroll to position [1747, 0]
click at [661, 334] on h6 "+ See all lessons" at bounding box center [665, 322] width 581 height 54
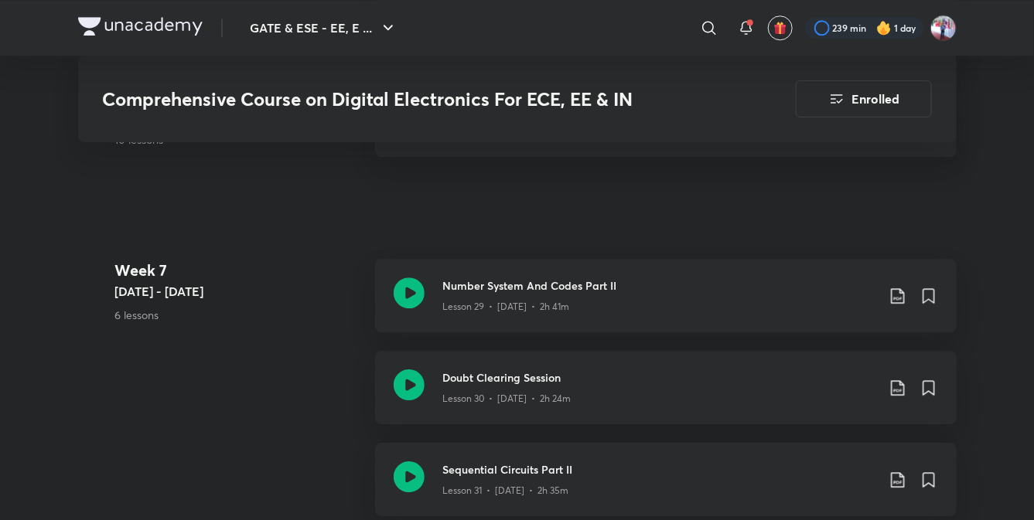
scroll to position [3891, 0]
